Goal: Task Accomplishment & Management: Manage account settings

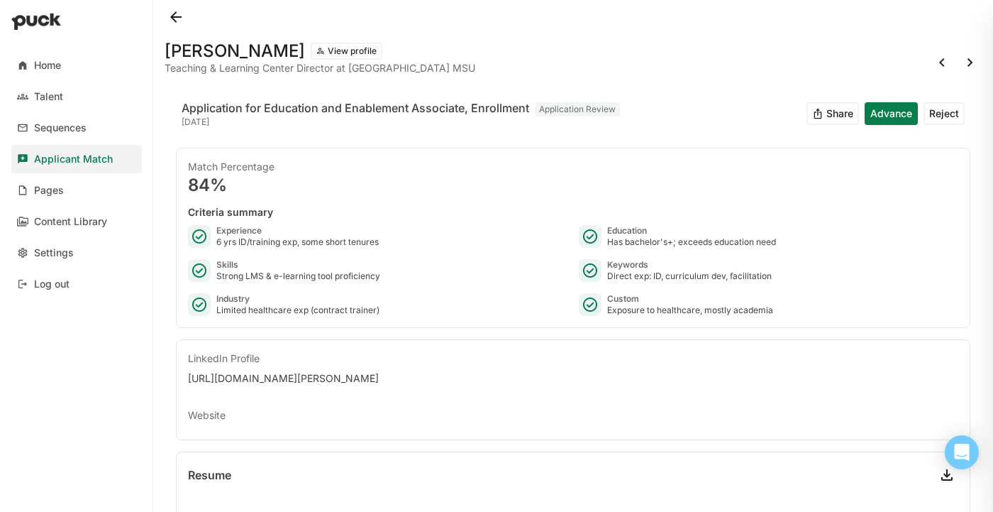
scroll to position [13, 0]
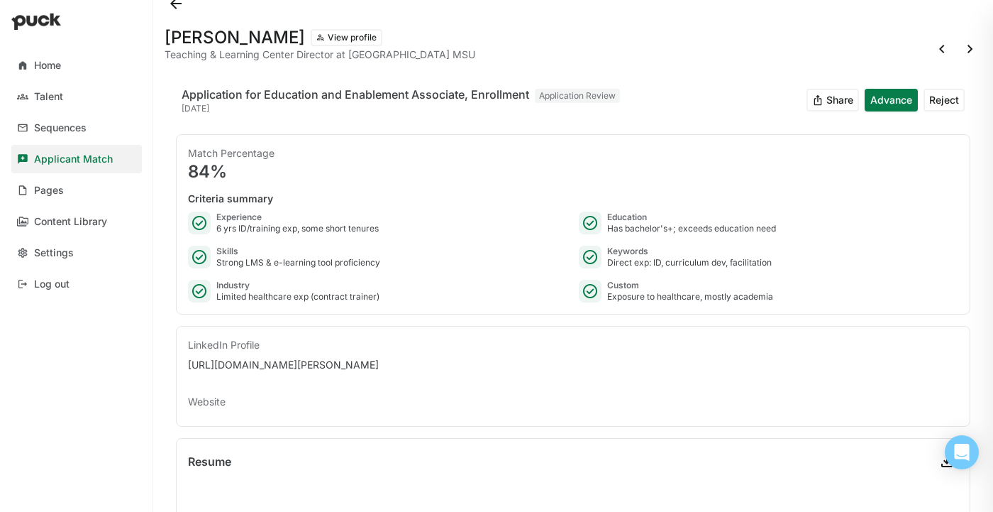
click at [177, 7] on button at bounding box center [176, 3] width 23 height 23
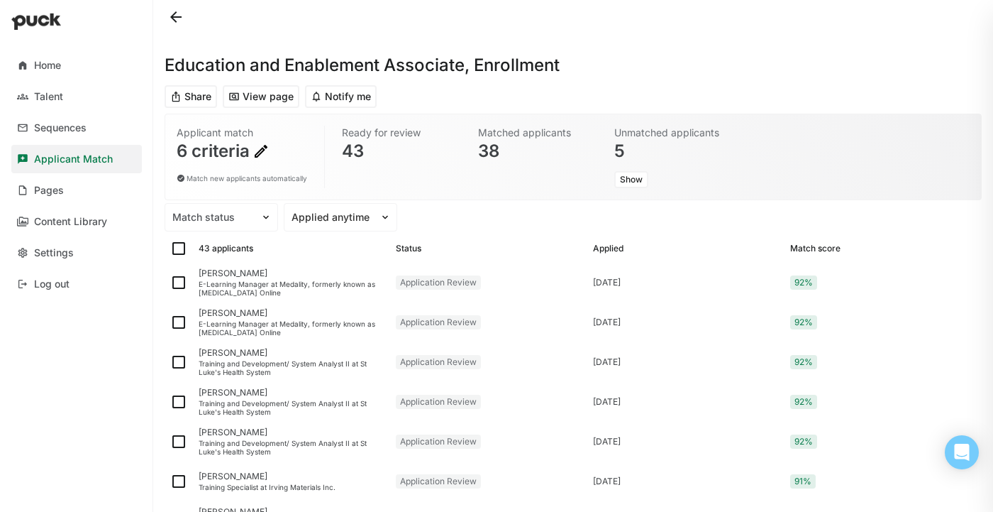
click at [48, 23] on img at bounding box center [36, 21] width 50 height 17
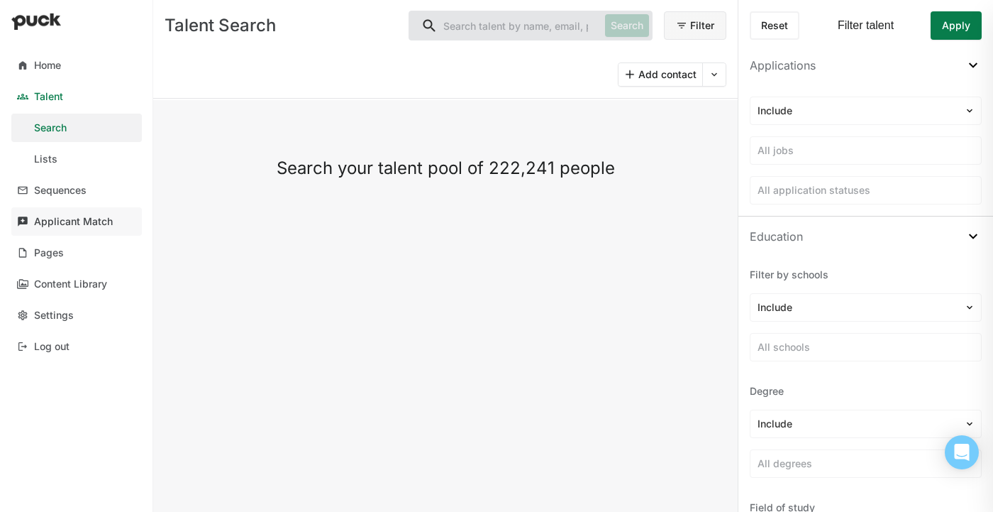
click at [65, 221] on div "Applicant Match" at bounding box center [73, 222] width 79 height 12
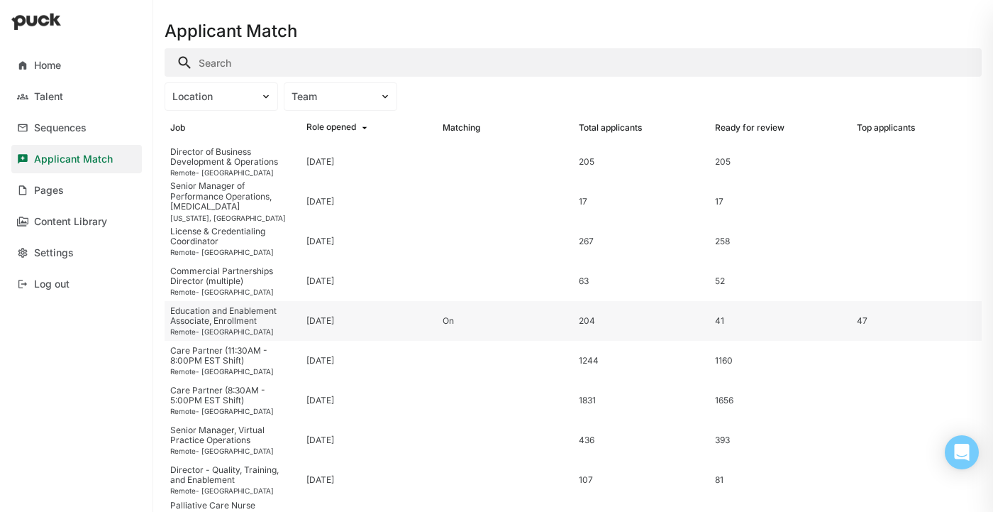
click at [272, 314] on div "Education and Enablement Associate, Enrollment" at bounding box center [232, 316] width 125 height 21
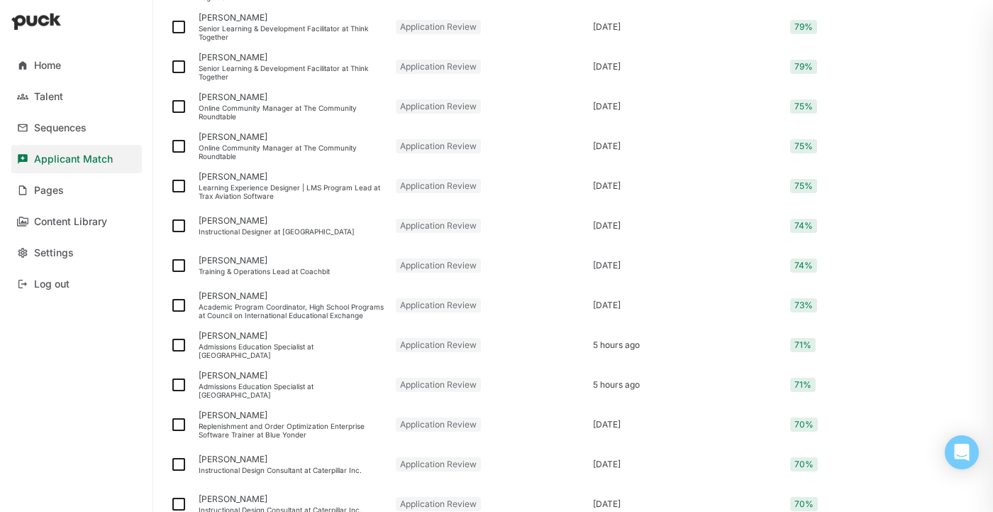
scroll to position [1807, 0]
click at [263, 353] on div "Emilie Kuker Admissions Education Specialist at Empath Health" at bounding box center [291, 343] width 197 height 40
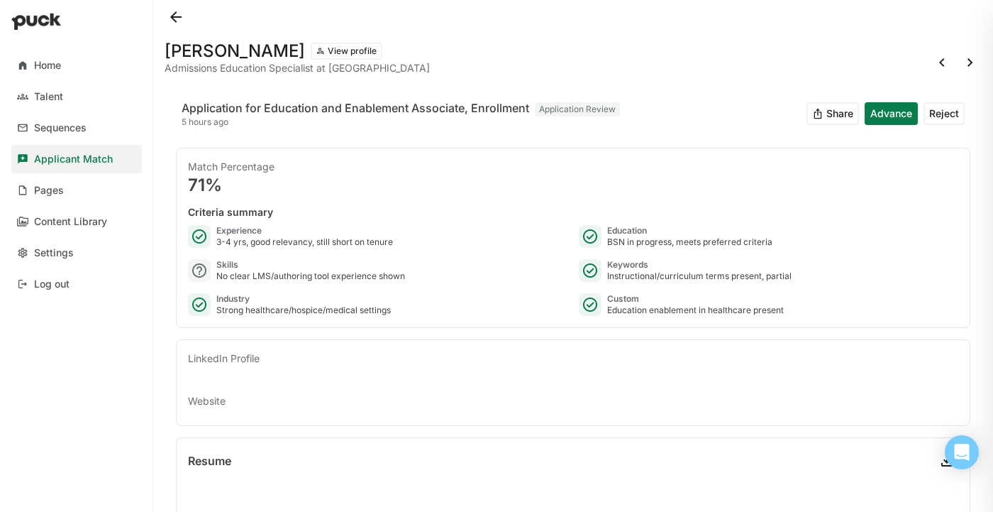
click at [175, 20] on button at bounding box center [176, 17] width 23 height 23
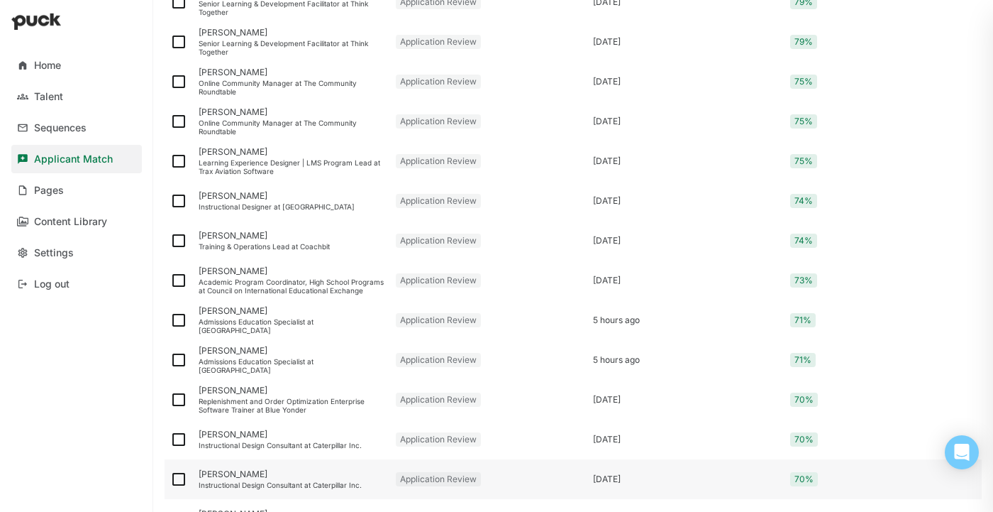
scroll to position [1828, 0]
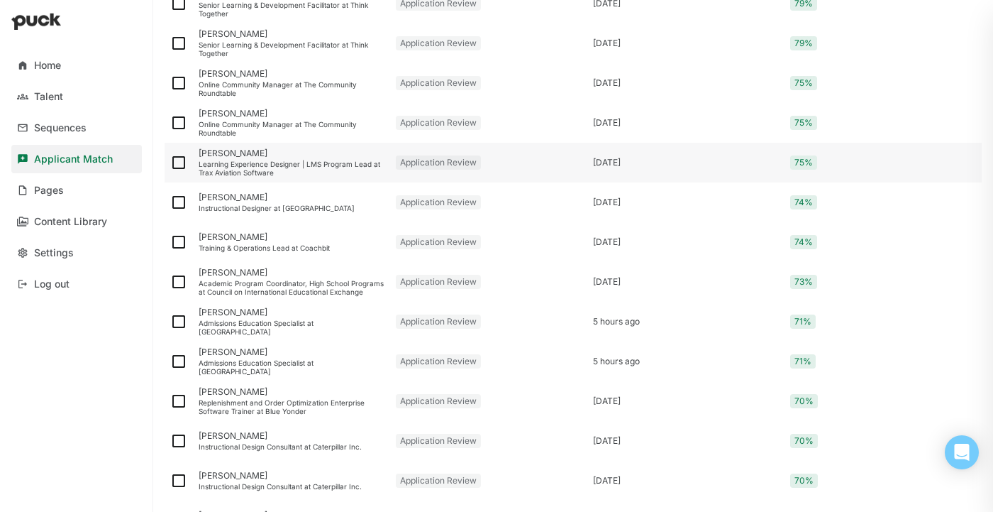
click at [295, 167] on div "Learning Experience Designer | LMS Program Lead at Trax Aviation Software" at bounding box center [292, 168] width 186 height 17
